Goal: Transaction & Acquisition: Purchase product/service

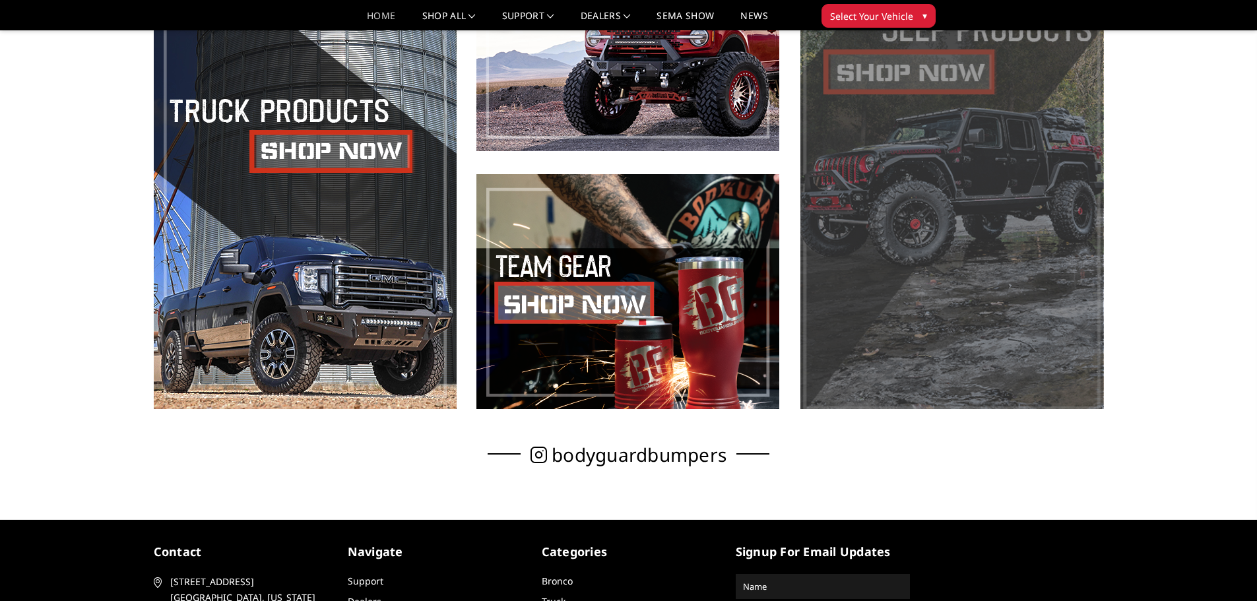
scroll to position [792, 0]
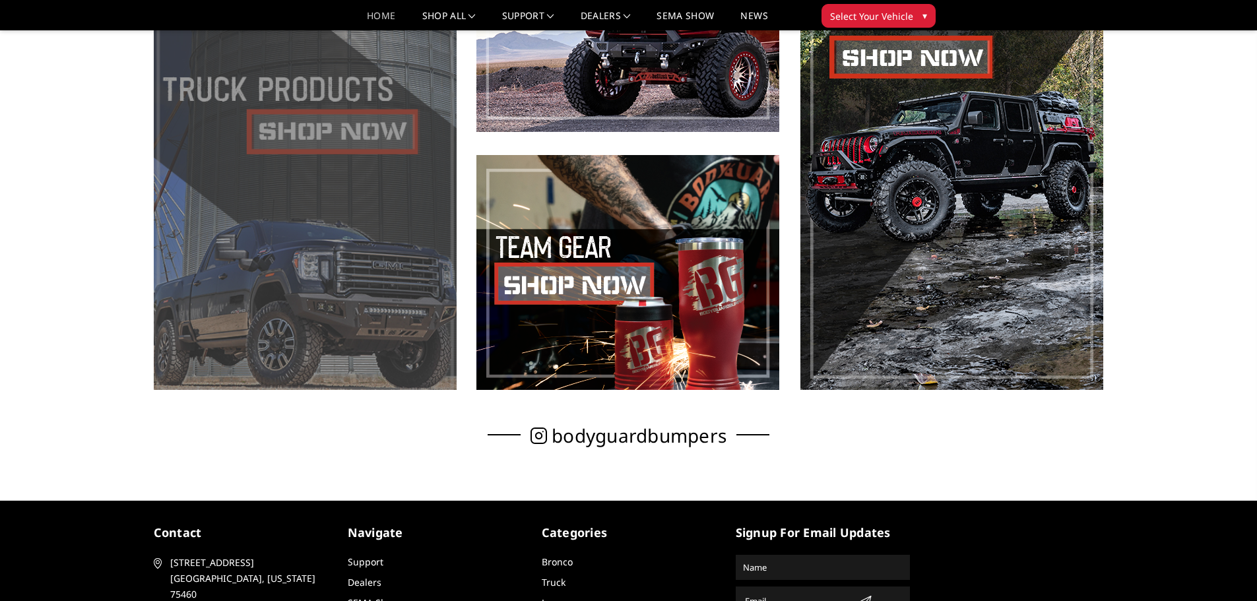
click at [350, 274] on span at bounding box center [305, 143] width 303 height 493
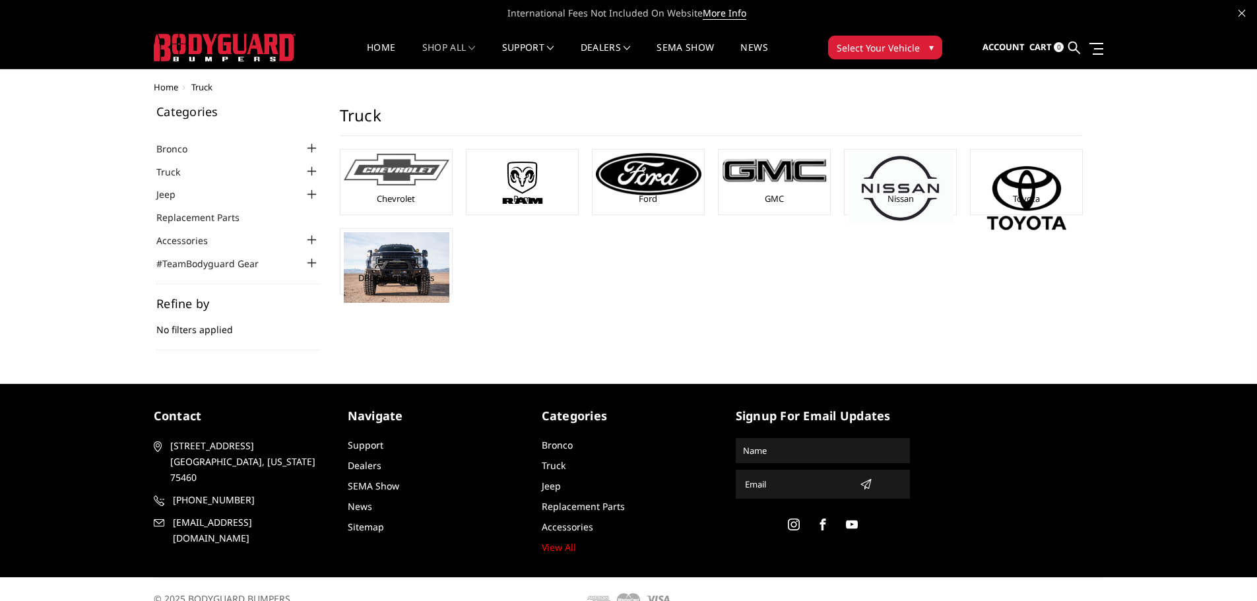
click at [409, 181] on img at bounding box center [397, 170] width 106 height 32
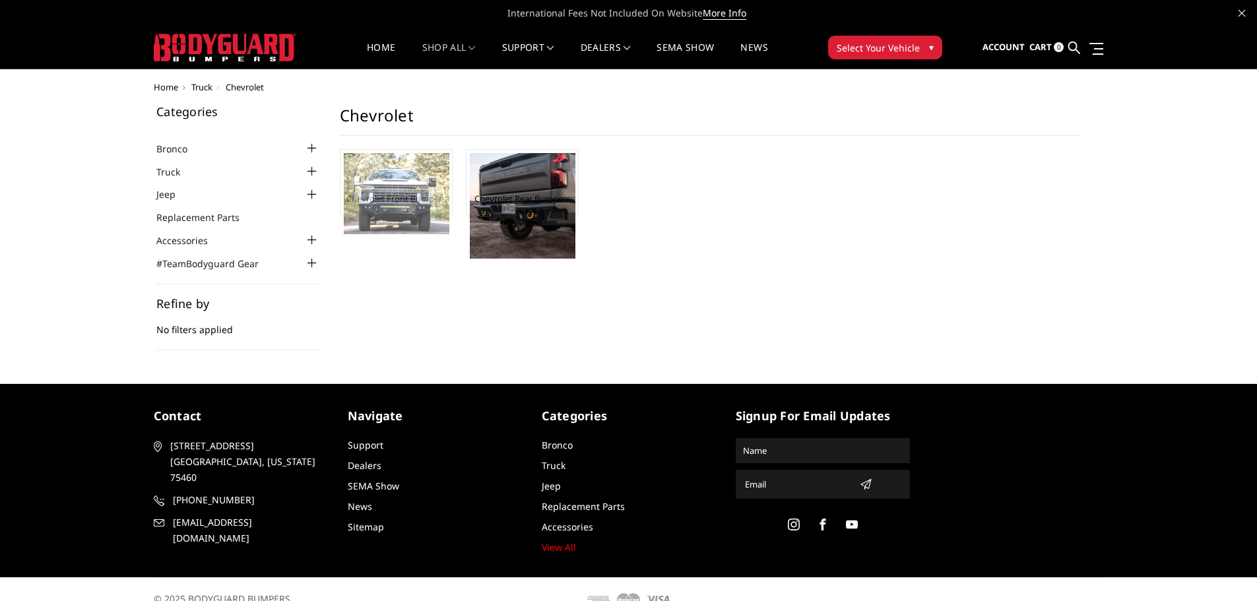
click at [416, 204] on img at bounding box center [397, 193] width 106 height 81
